Goal: Information Seeking & Learning: Compare options

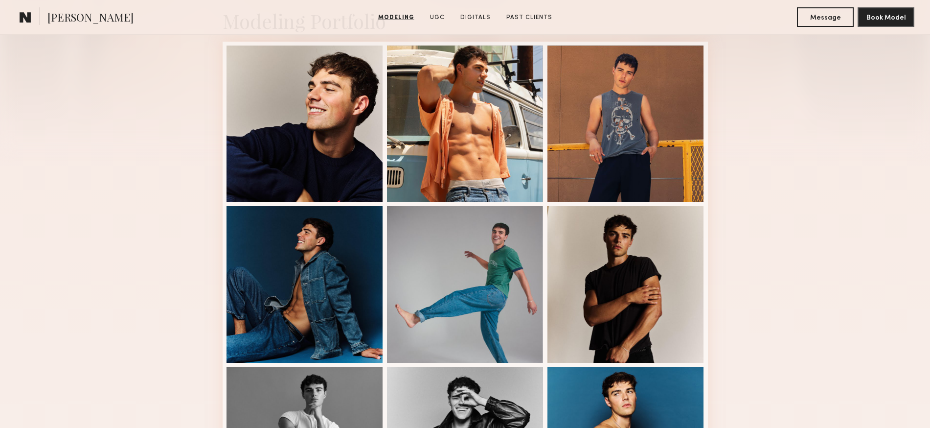
scroll to position [117, 0]
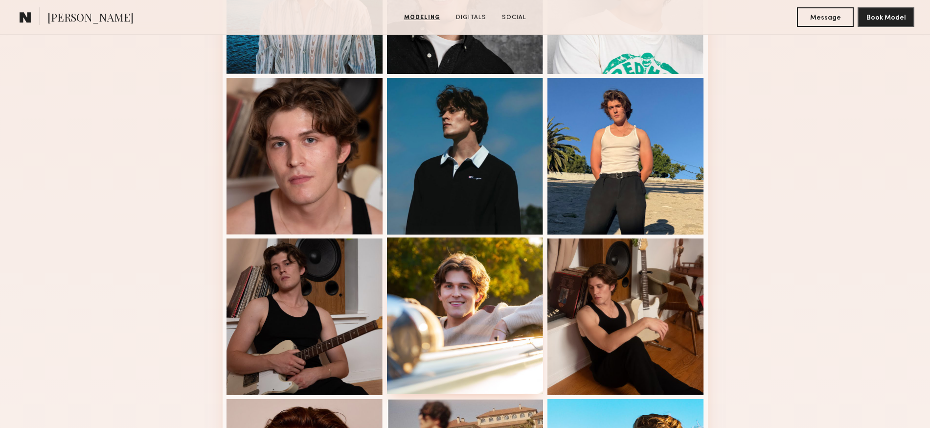
scroll to position [572, 0]
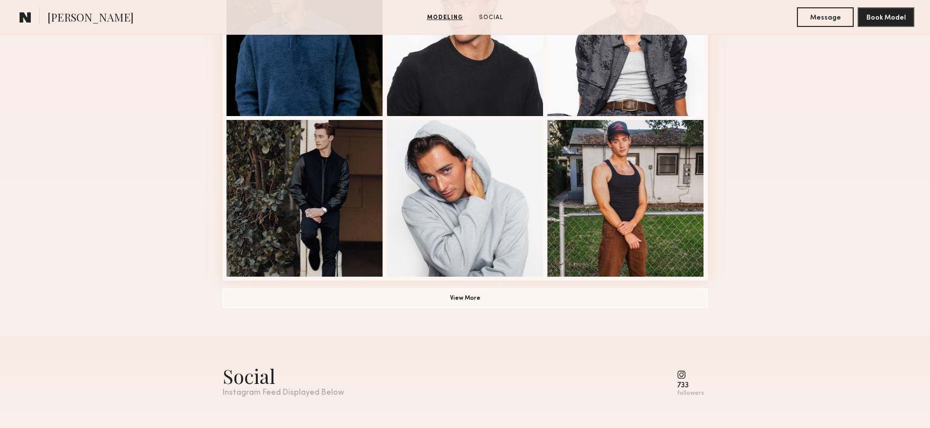
scroll to position [667, 0]
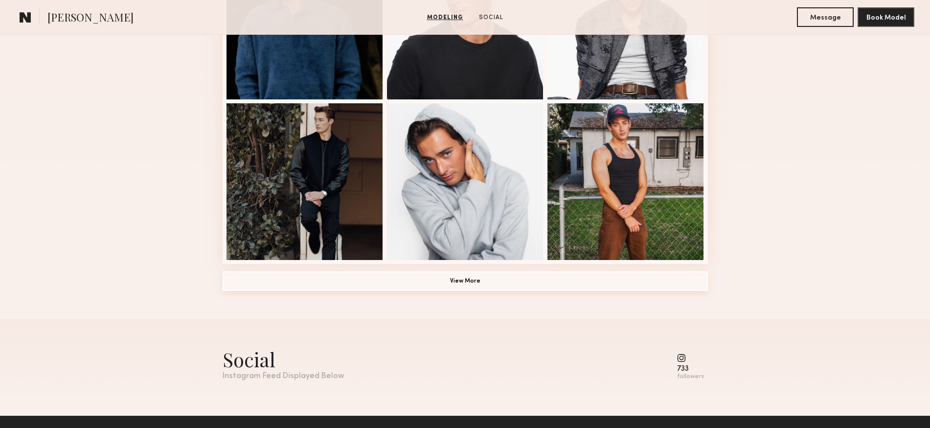
click at [473, 282] on button "View More" at bounding box center [465, 281] width 485 height 20
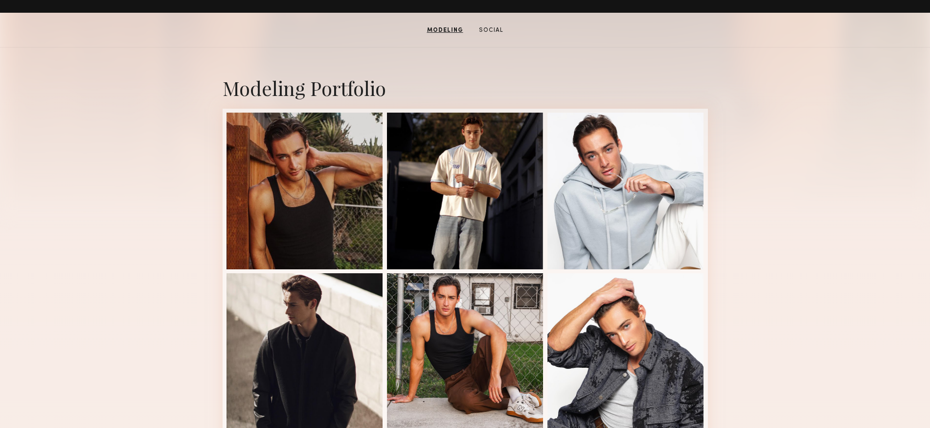
scroll to position [132, 0]
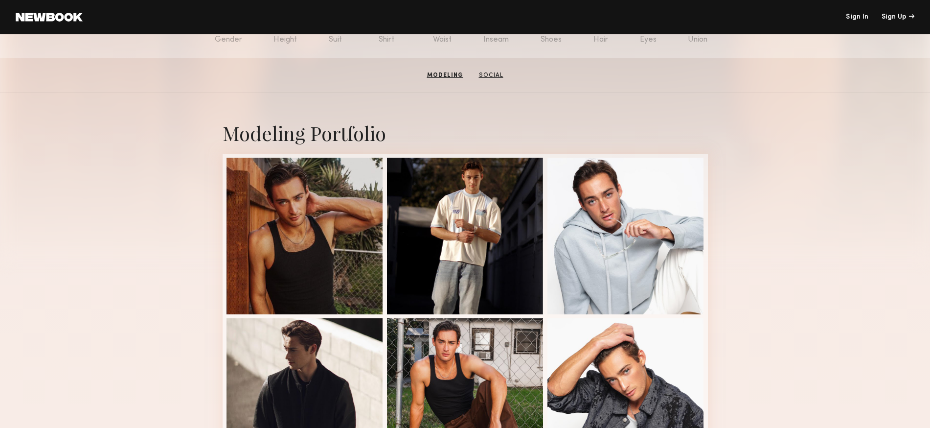
click at [481, 75] on link "Social" at bounding box center [491, 75] width 32 height 9
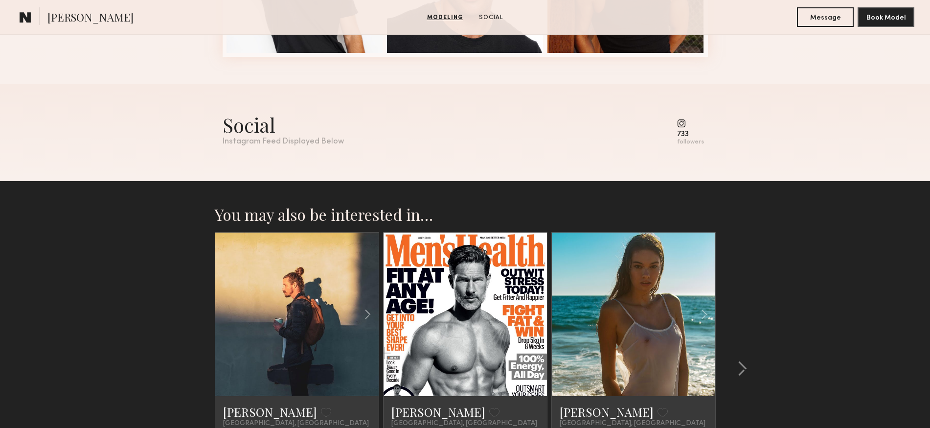
scroll to position [891, 0]
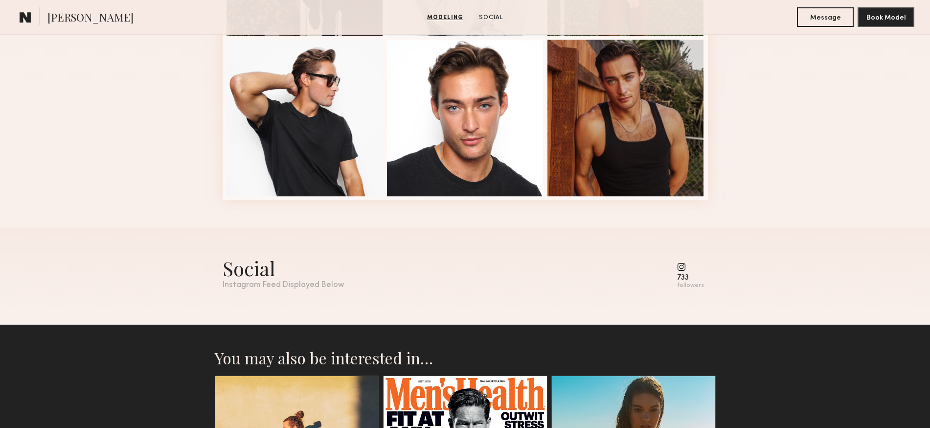
click at [683, 267] on common-icon at bounding box center [690, 266] width 27 height 9
click at [249, 277] on div "Social" at bounding box center [283, 268] width 121 height 26
click at [691, 277] on div "733" at bounding box center [690, 277] width 27 height 7
click at [290, 288] on div "Instagram Feed Displayed Below" at bounding box center [283, 285] width 121 height 8
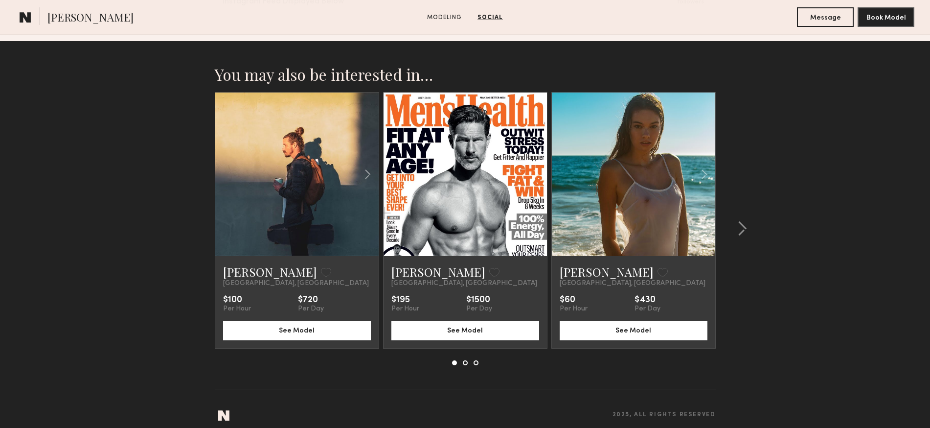
scroll to position [1183, 0]
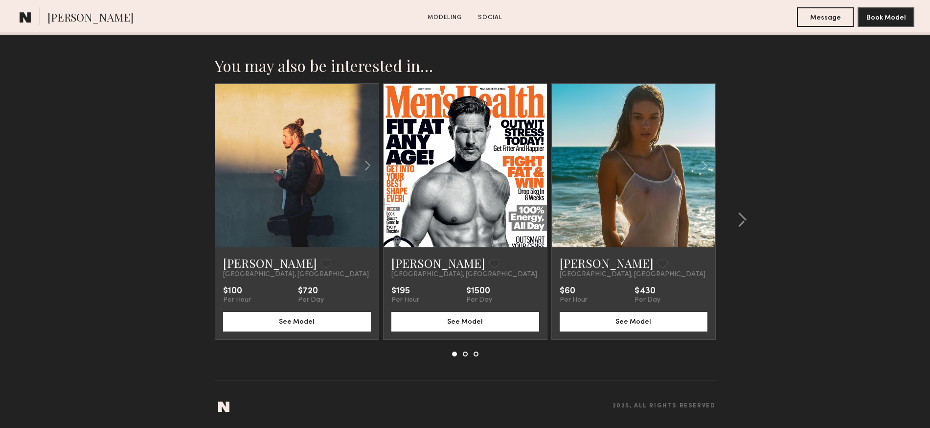
click at [864, 133] on section "You may also be interested in… Lee G. Favorite San Diego, CA $100 Per Hour $720…" at bounding box center [465, 230] width 930 height 396
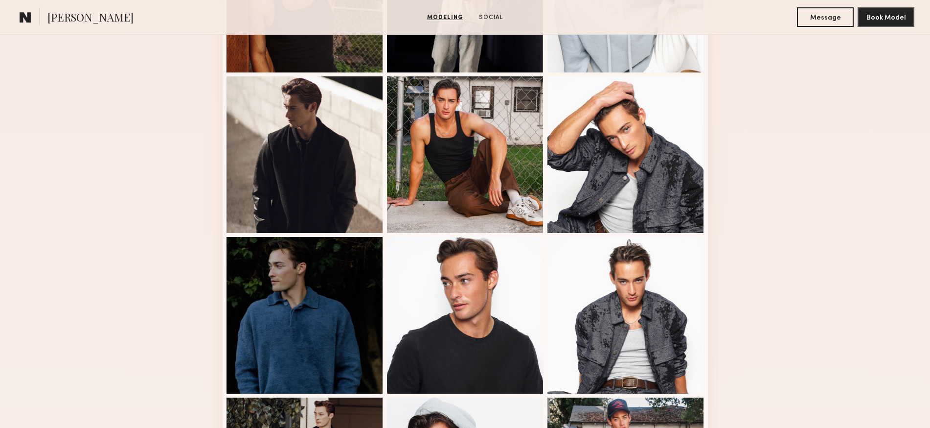
scroll to position [221, 0]
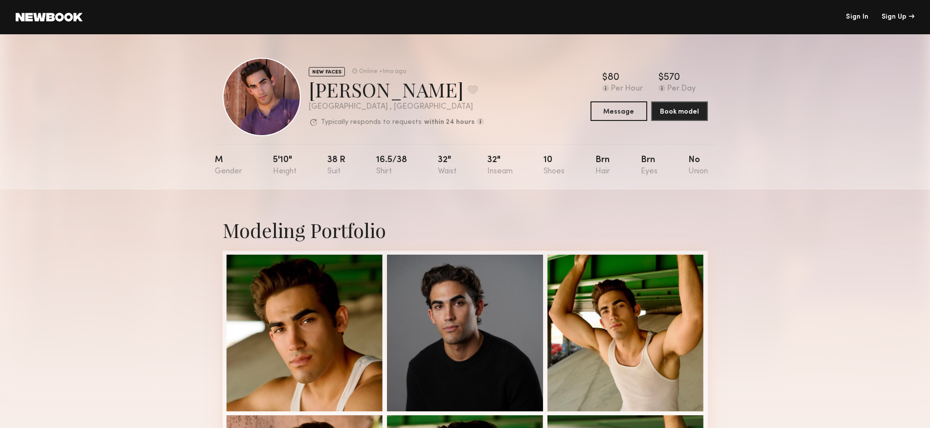
click at [45, 13] on link at bounding box center [49, 17] width 67 height 9
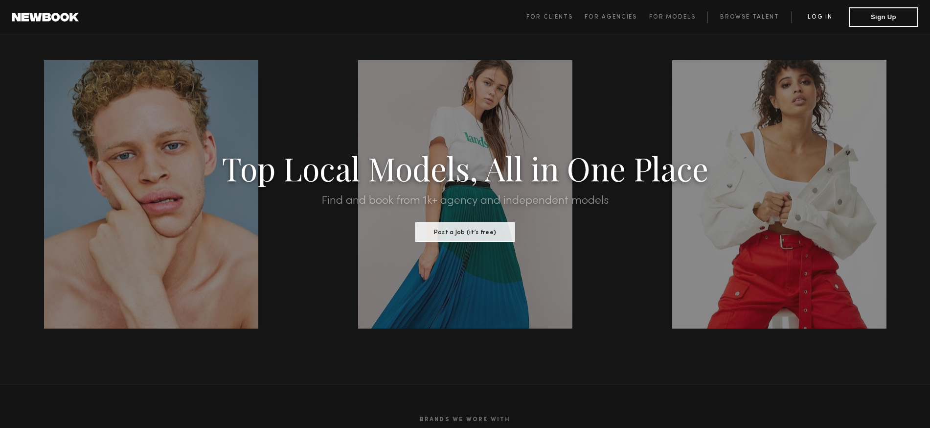
click at [821, 16] on link "Log in" at bounding box center [820, 17] width 58 height 12
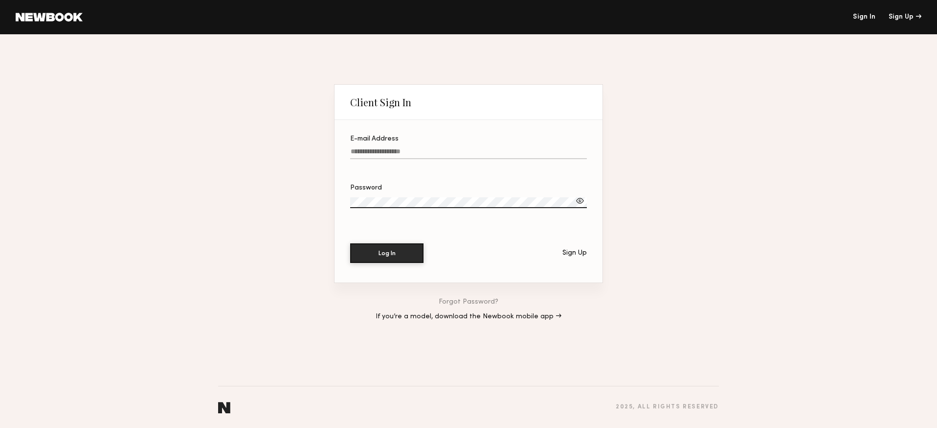
type input "**********"
click at [397, 259] on button "Log In" at bounding box center [386, 253] width 73 height 20
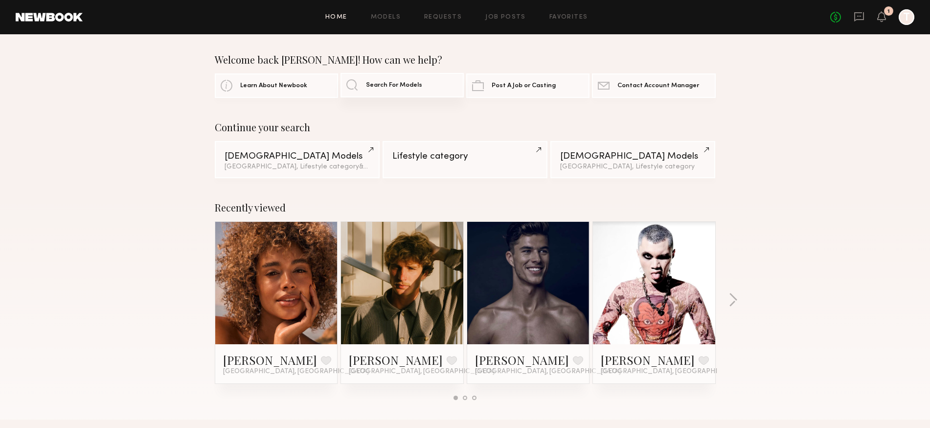
click at [404, 80] on link "Search For Models" at bounding box center [401, 85] width 123 height 24
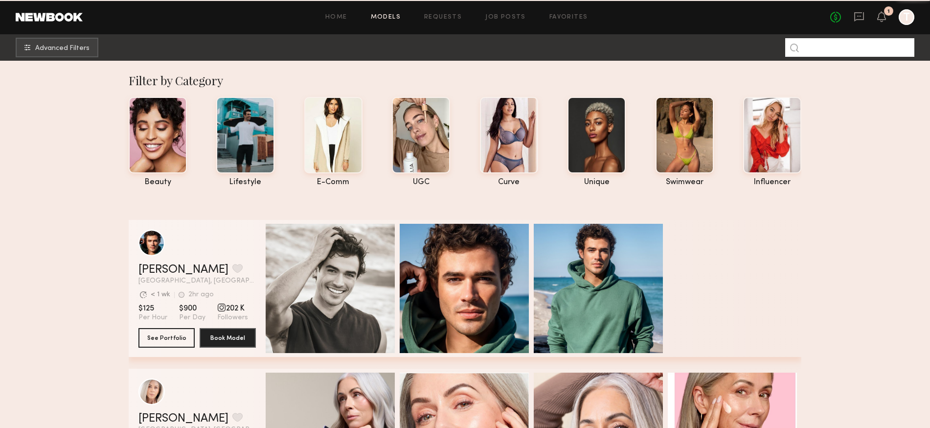
click at [821, 54] on input at bounding box center [849, 47] width 129 height 19
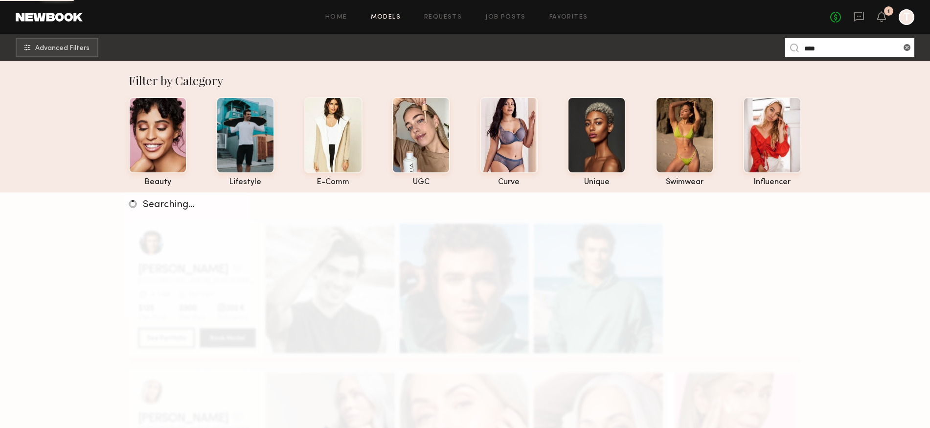
type input "****"
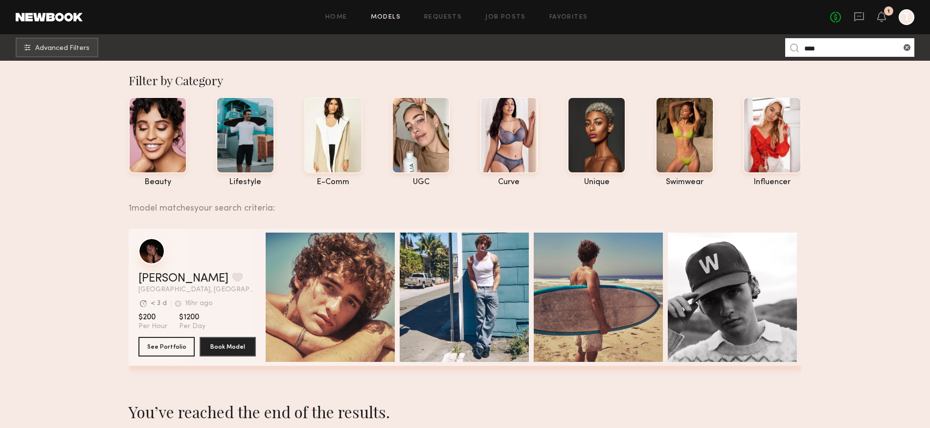
click at [158, 248] on div "grid" at bounding box center [151, 251] width 26 height 26
click at [147, 252] on div "grid" at bounding box center [151, 251] width 26 height 26
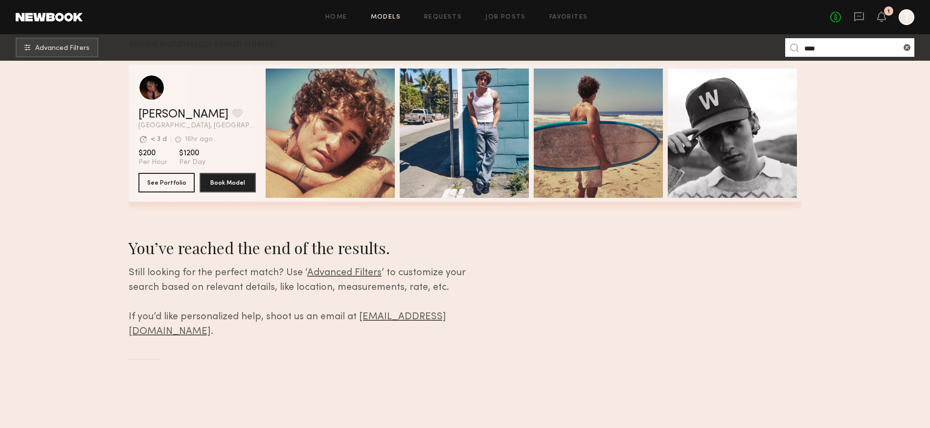
scroll to position [192, 0]
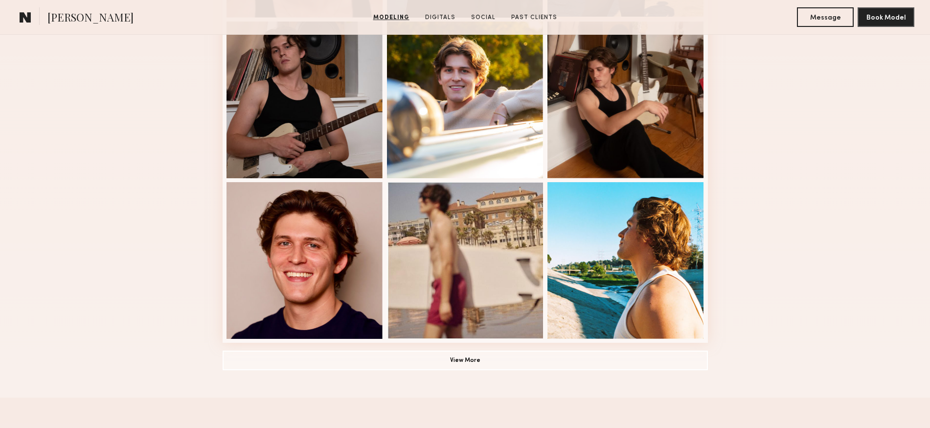
scroll to position [603, 0]
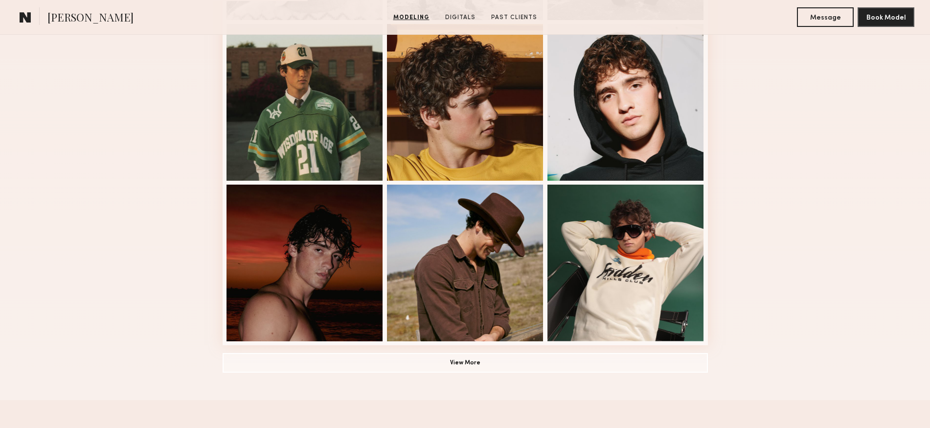
scroll to position [671, 0]
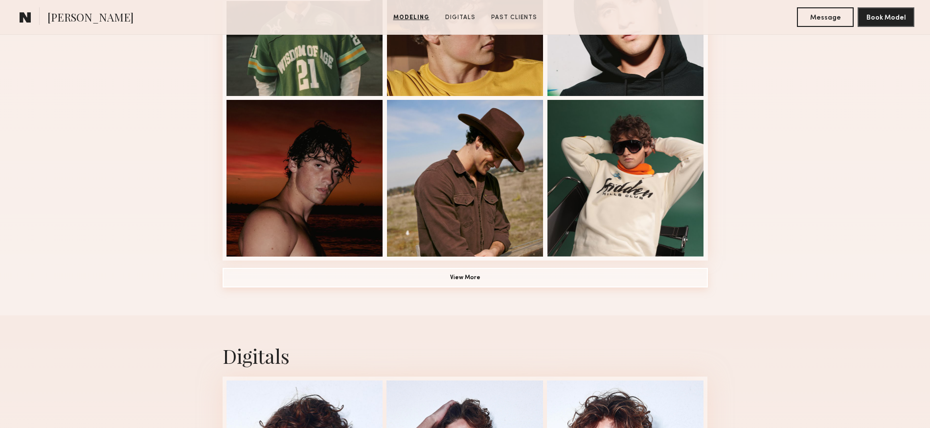
click at [464, 273] on button "View More" at bounding box center [465, 278] width 485 height 20
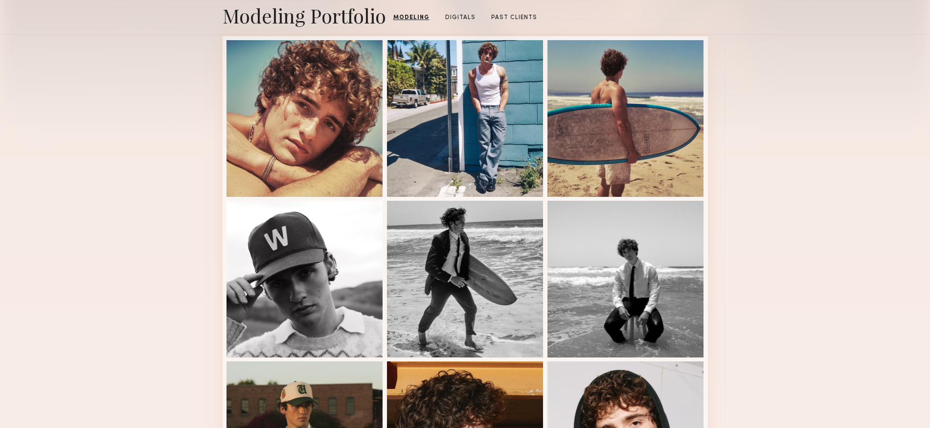
scroll to position [66, 0]
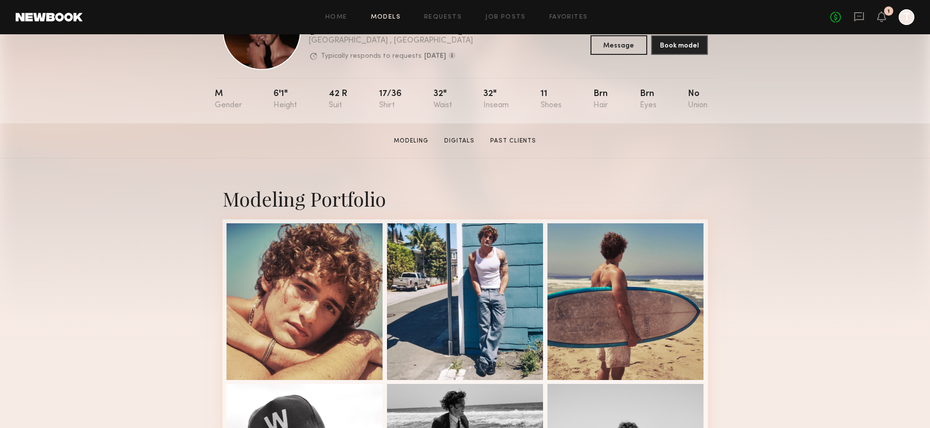
click at [398, 16] on link "Models" at bounding box center [386, 17] width 30 height 6
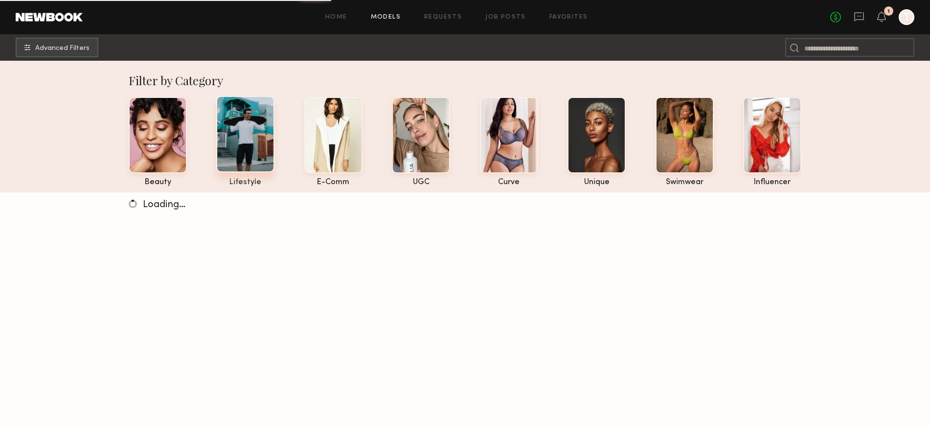
click at [261, 146] on div at bounding box center [245, 134] width 58 height 76
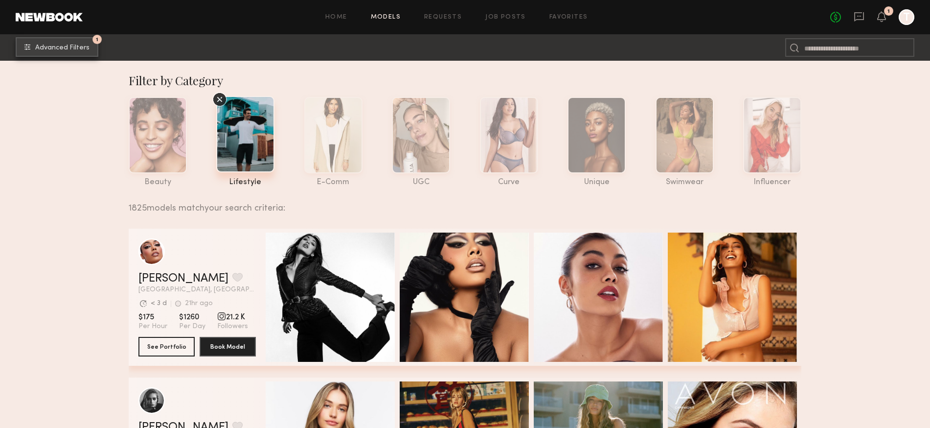
click at [72, 49] on span "Advanced Filters" at bounding box center [62, 48] width 54 height 7
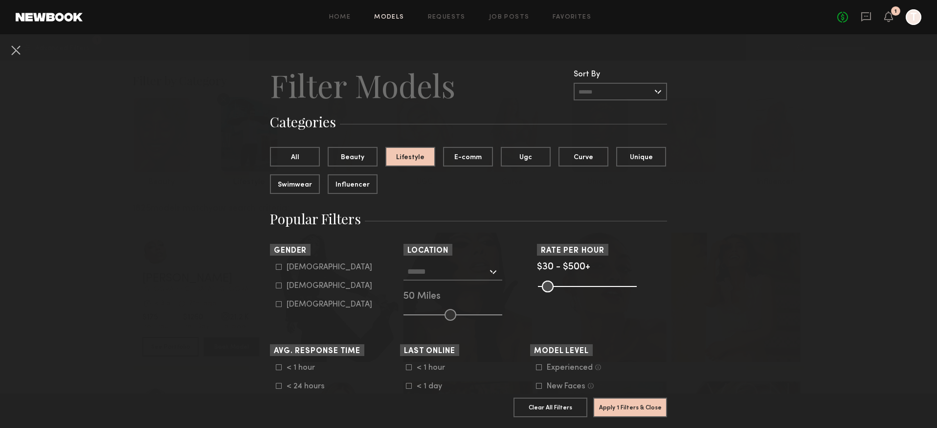
click at [288, 268] on div "Male" at bounding box center [330, 267] width 86 height 6
type input "*"
click at [489, 274] on div at bounding box center [453, 272] width 99 height 18
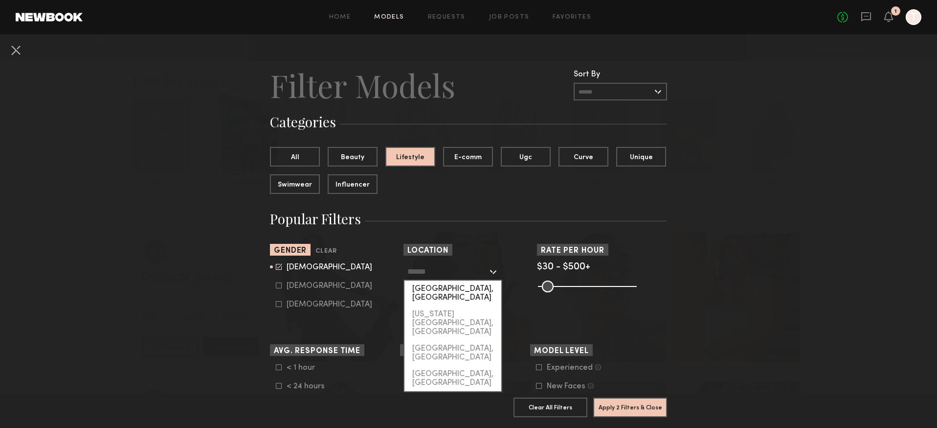
click at [475, 284] on div "[GEOGRAPHIC_DATA], [GEOGRAPHIC_DATA]" at bounding box center [453, 292] width 97 height 25
type input "**********"
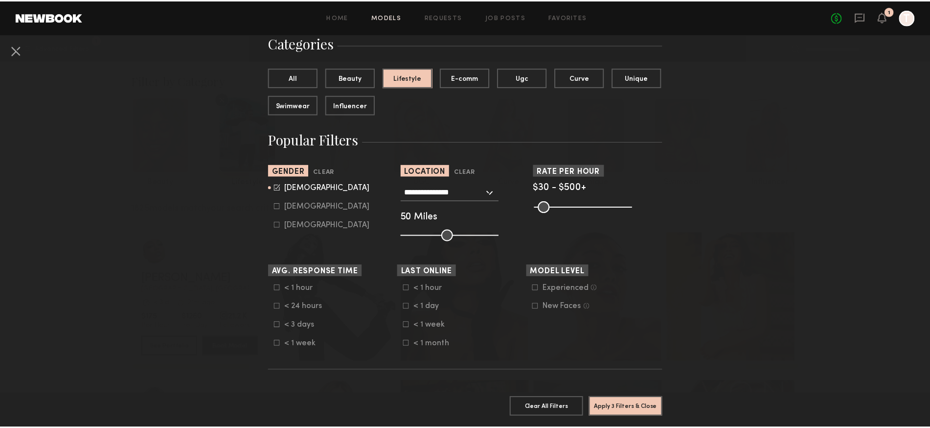
scroll to position [81, 0]
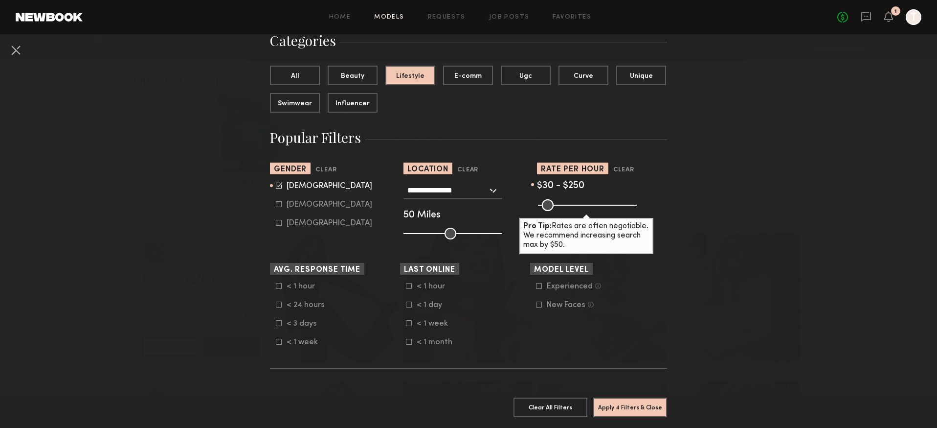
drag, startPoint x: 627, startPoint y: 205, endPoint x: 581, endPoint y: 210, distance: 46.2
type input "***"
click at [581, 210] on input "range" at bounding box center [587, 205] width 99 height 12
click at [611, 397] on button "Apply 4 Filters & Close" at bounding box center [630, 407] width 74 height 20
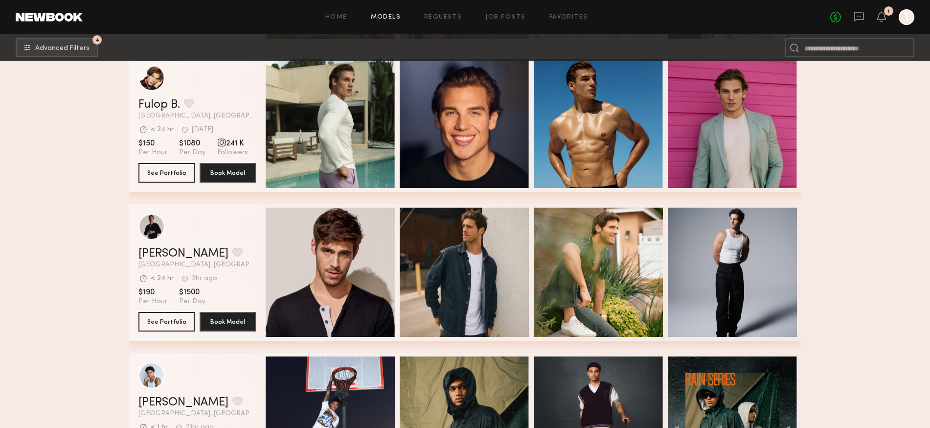
scroll to position [2107, 0]
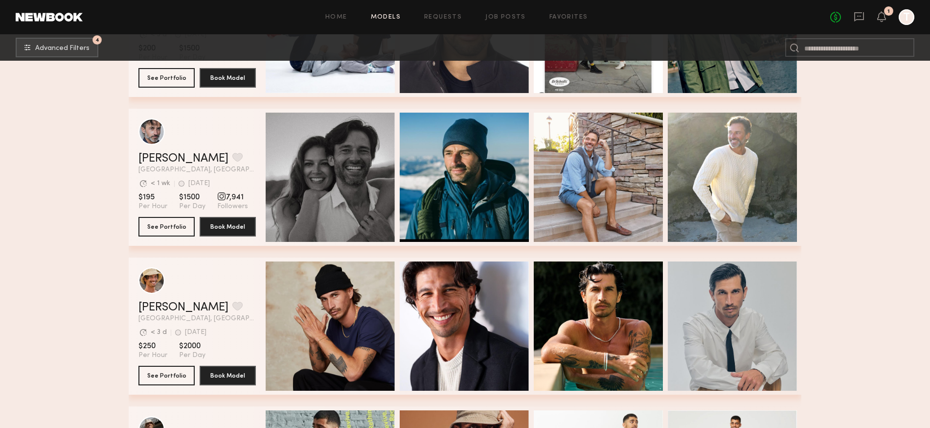
scroll to position [15769, 0]
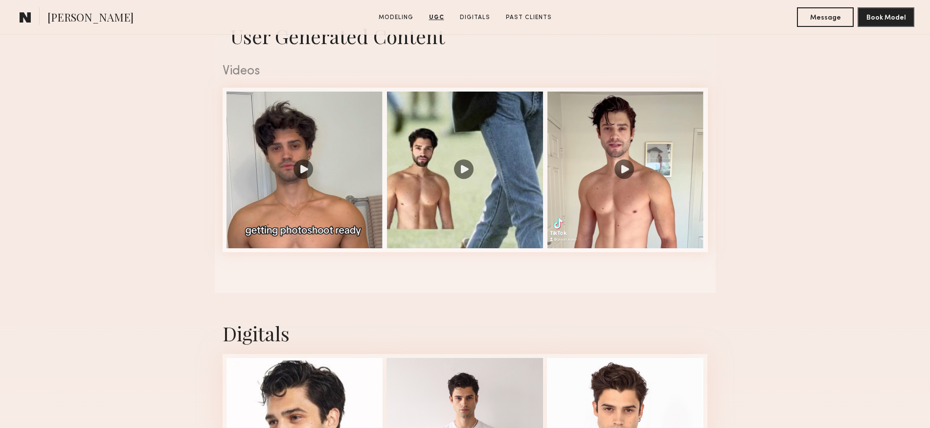
scroll to position [961, 0]
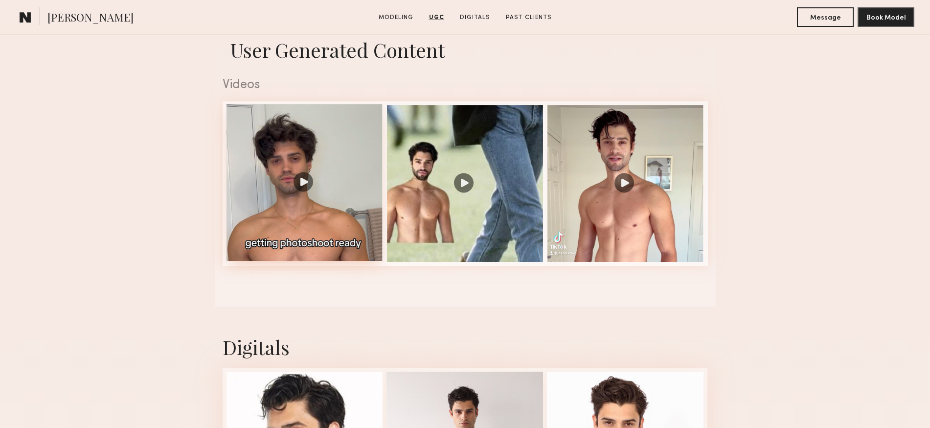
click at [302, 180] on div at bounding box center [304, 182] width 157 height 157
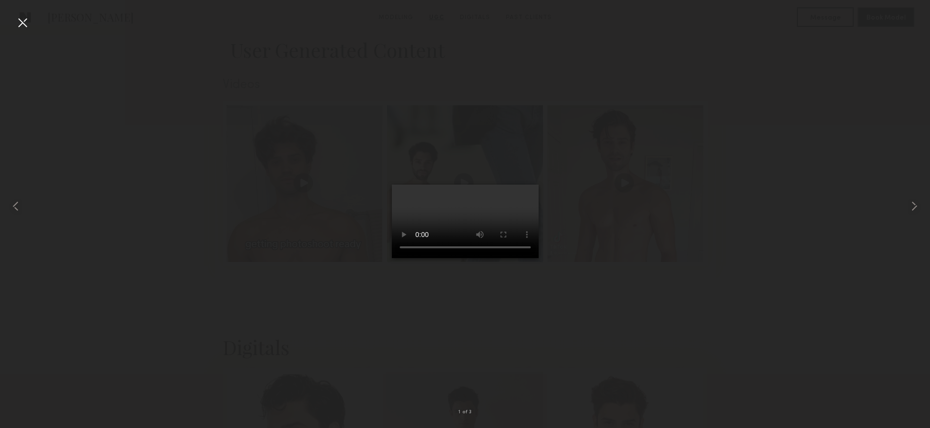
click at [23, 24] on div at bounding box center [23, 23] width 16 height 16
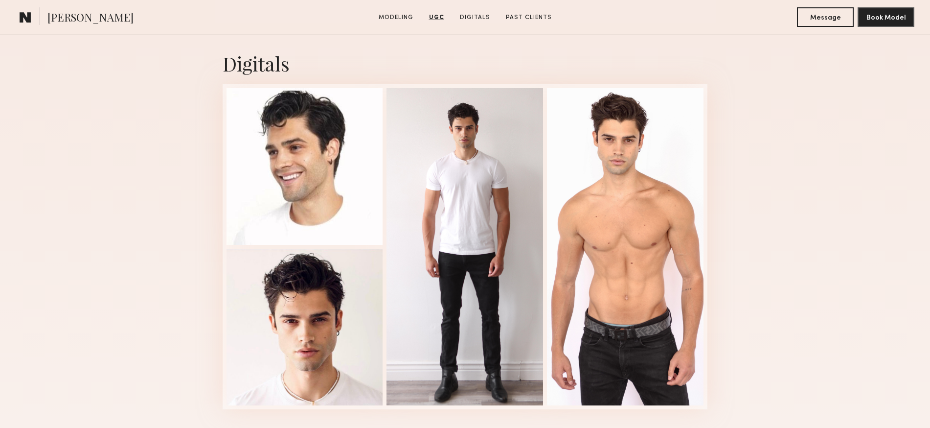
scroll to position [1287, 0]
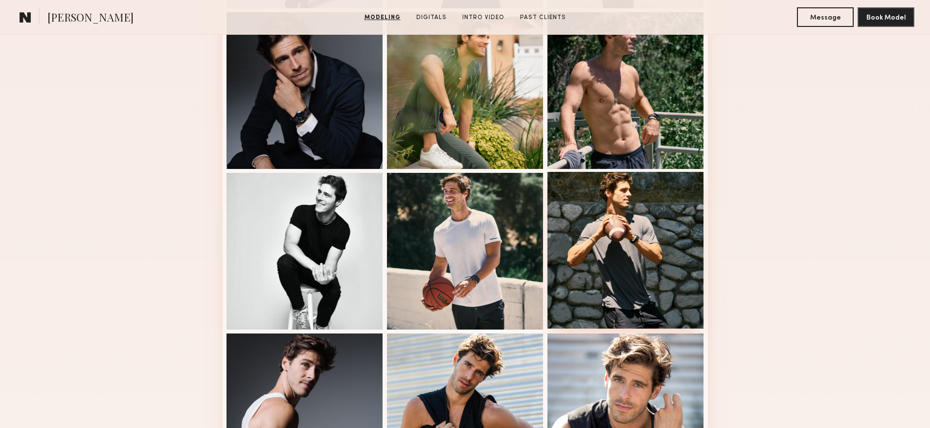
scroll to position [452, 0]
